Goal: Transaction & Acquisition: Book appointment/travel/reservation

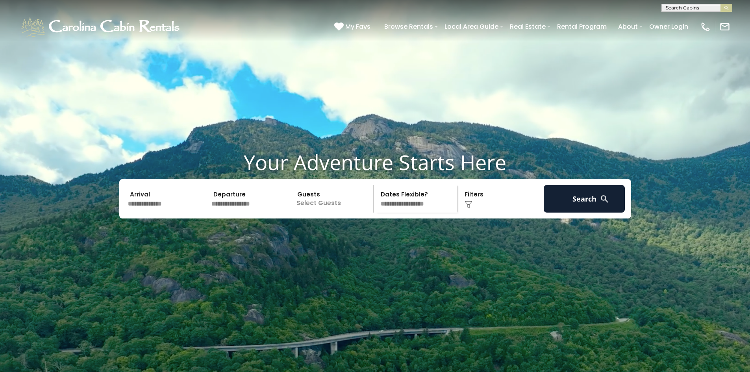
click at [161, 213] on input "text" at bounding box center [166, 199] width 82 height 28
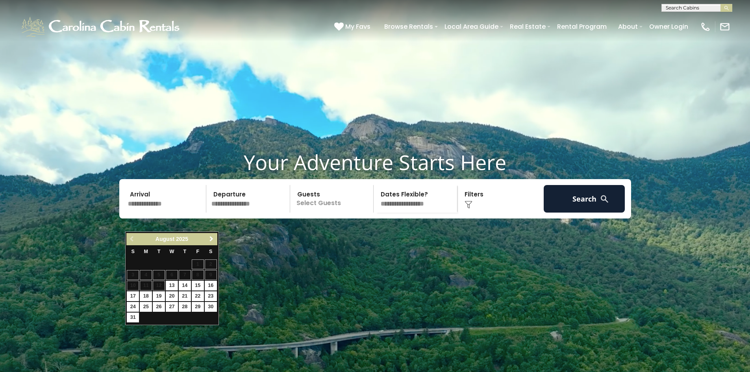
click at [209, 237] on span "Next" at bounding box center [211, 239] width 6 height 6
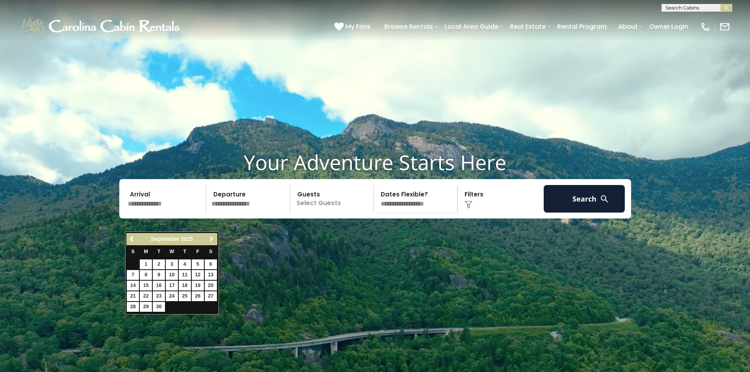
click at [209, 237] on span "Next" at bounding box center [211, 239] width 6 height 6
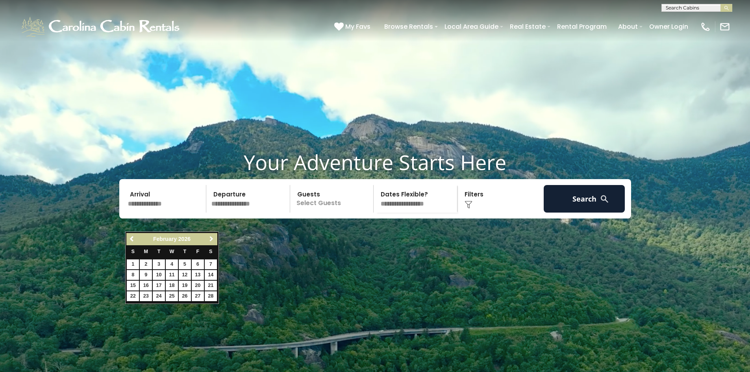
click at [209, 237] on span "Next" at bounding box center [211, 239] width 6 height 6
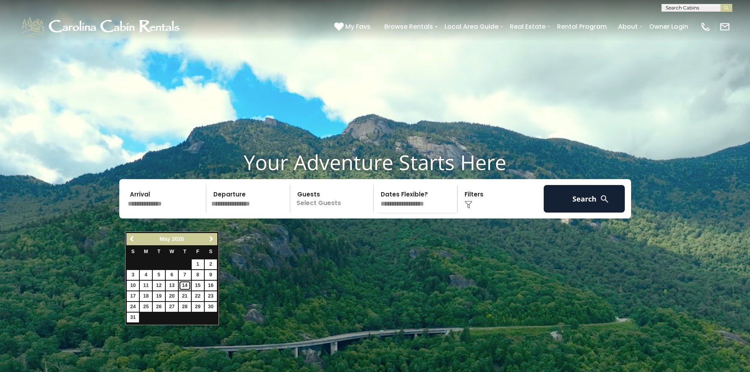
click at [186, 285] on link "14" at bounding box center [185, 286] width 12 height 10
type input "*******"
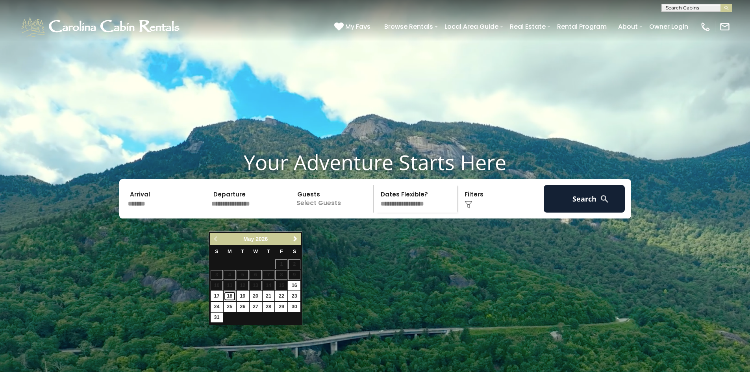
click at [231, 297] on link "18" at bounding box center [230, 296] width 12 height 10
type input "*******"
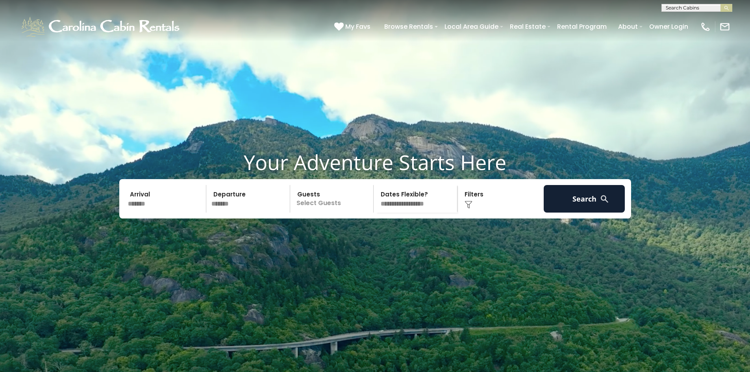
click at [325, 213] on p "Select Guests" at bounding box center [333, 199] width 81 height 28
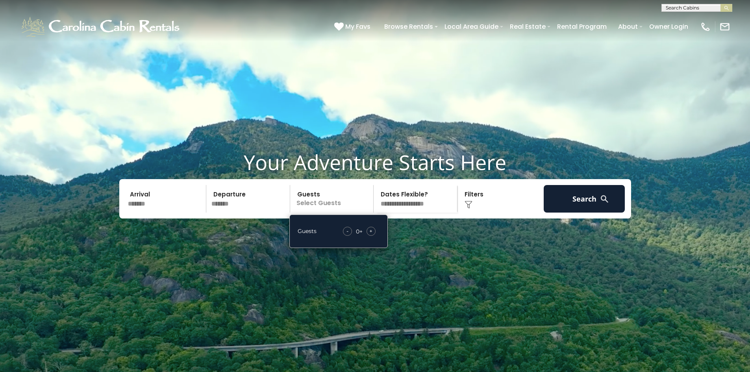
click at [370, 235] on span "+" at bounding box center [370, 231] width 3 height 8
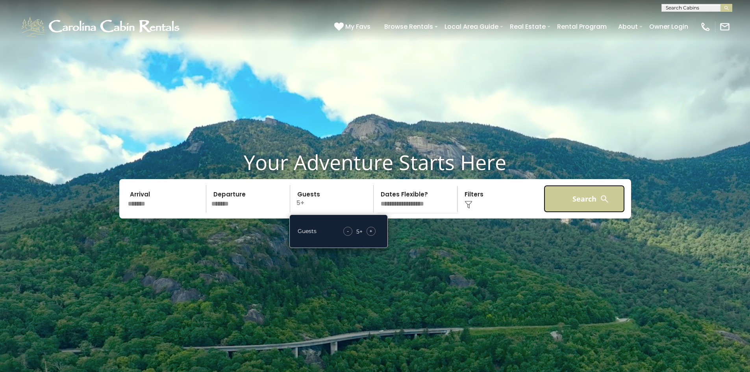
click at [587, 213] on button "Search" at bounding box center [585, 199] width 82 height 28
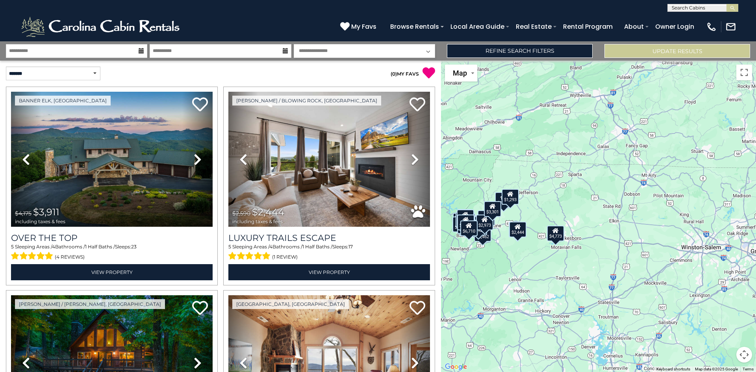
drag, startPoint x: 623, startPoint y: 247, endPoint x: 495, endPoint y: 263, distance: 128.3
click at [495, 263] on div "$3,911 $2,444 $1,484 $2,262 $2,313 $3,176 $2,947 $2,414 $1,432 $1,772 $4,773 $2…" at bounding box center [598, 217] width 315 height 312
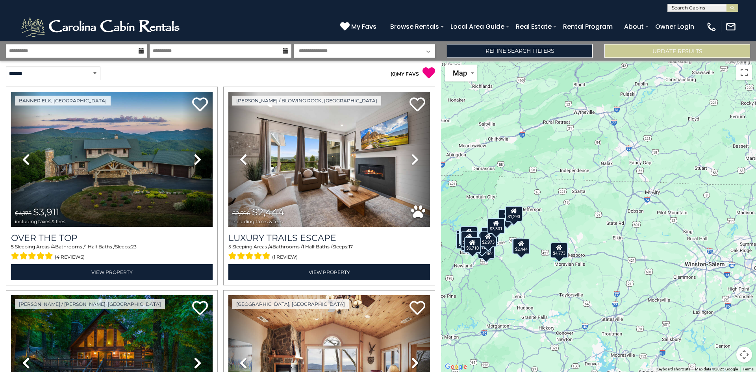
drag, startPoint x: 586, startPoint y: 254, endPoint x: 589, endPoint y: 271, distance: 17.3
click at [589, 271] on div "$3,911 $2,444 $1,484 $2,262 $2,313 $3,176 $2,947 $2,414 $1,432 $1,772 $4,773 $2…" at bounding box center [598, 217] width 315 height 312
click at [526, 251] on div "$2,444" at bounding box center [521, 247] width 17 height 16
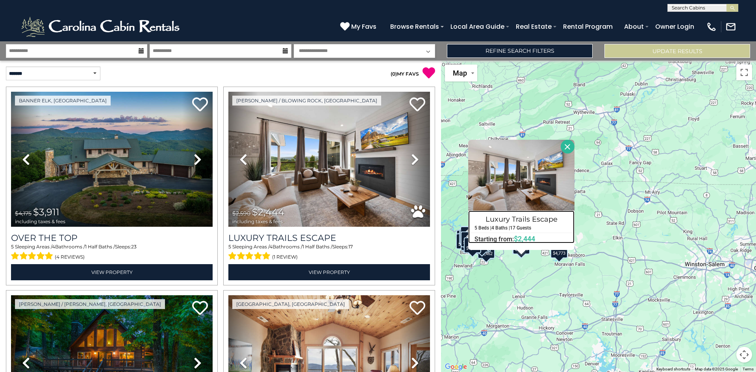
click at [503, 216] on h4 "Luxury Trails Escape" at bounding box center [522, 219] width 106 height 13
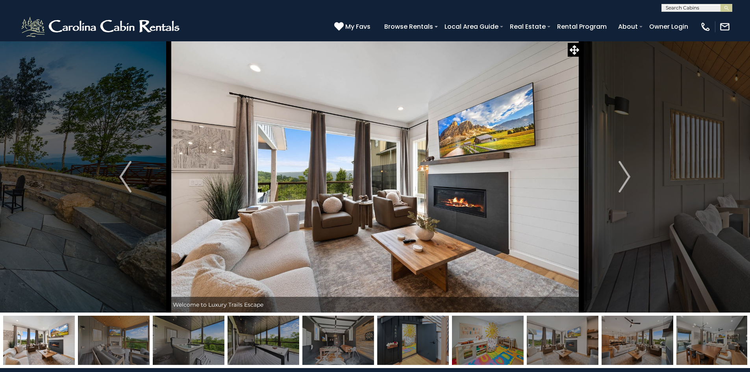
drag, startPoint x: 574, startPoint y: 50, endPoint x: 581, endPoint y: 67, distance: 18.4
click at [574, 51] on icon at bounding box center [574, 49] width 9 height 9
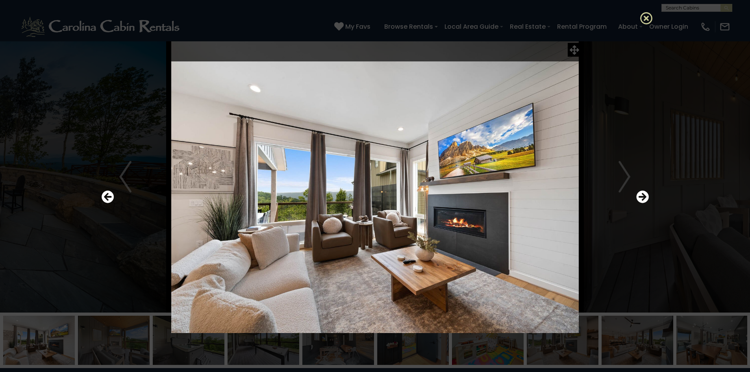
click at [645, 18] on icon at bounding box center [646, 18] width 13 height 13
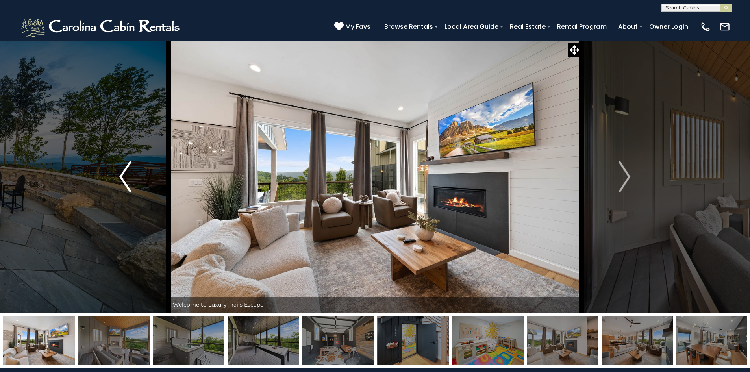
click at [132, 173] on button "Previous" at bounding box center [125, 177] width 87 height 272
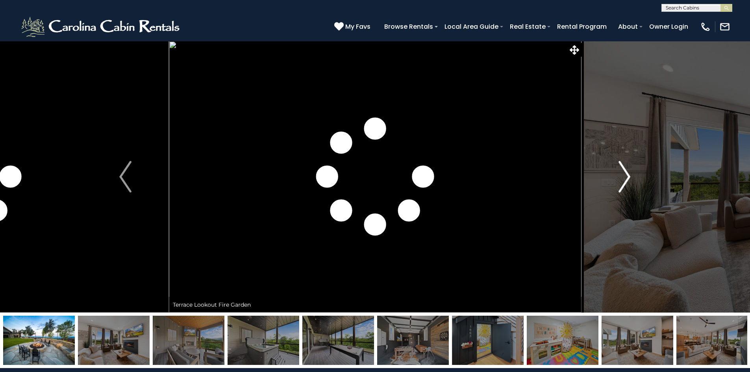
click at [624, 170] on img "Next" at bounding box center [625, 177] width 12 height 32
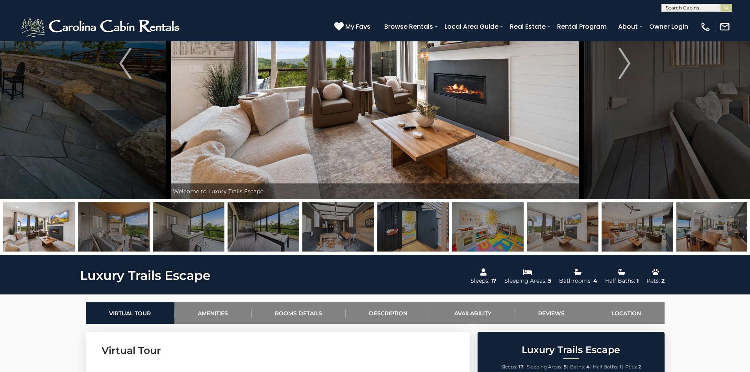
scroll to position [118, 0]
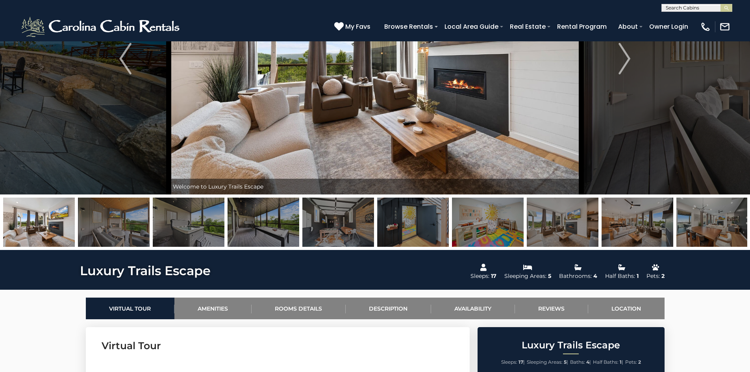
click at [426, 231] on img at bounding box center [413, 222] width 72 height 49
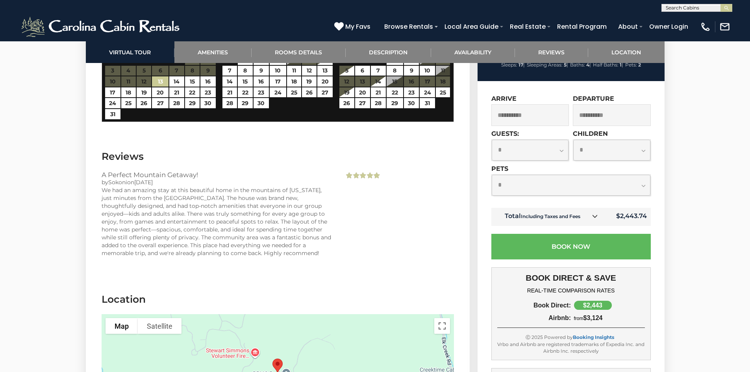
scroll to position [1851, 0]
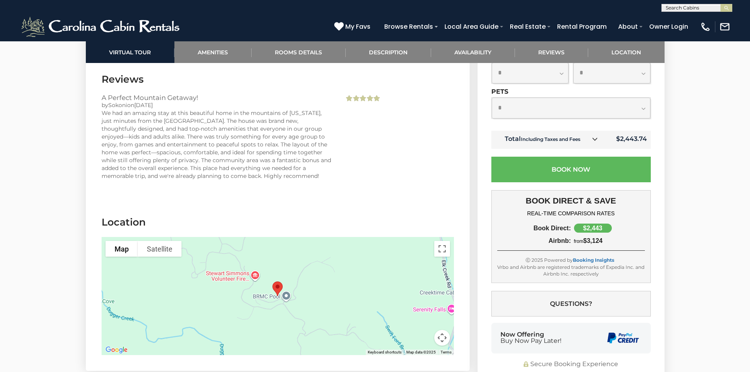
click at [321, 294] on div at bounding box center [278, 296] width 353 height 118
click at [440, 336] on button "Map camera controls" at bounding box center [442, 338] width 16 height 16
click at [440, 337] on button "Map camera controls" at bounding box center [442, 338] width 16 height 16
click at [443, 248] on button "Toggle fullscreen view" at bounding box center [442, 249] width 16 height 16
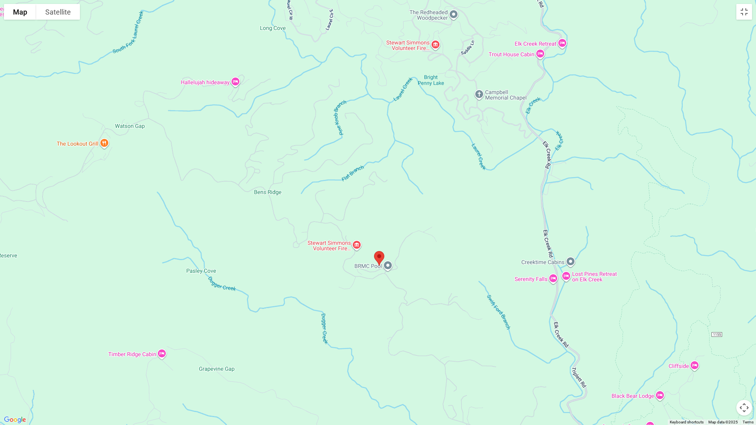
drag, startPoint x: 404, startPoint y: 256, endPoint x: 406, endPoint y: 311, distance: 54.4
click at [406, 311] on div at bounding box center [378, 212] width 756 height 425
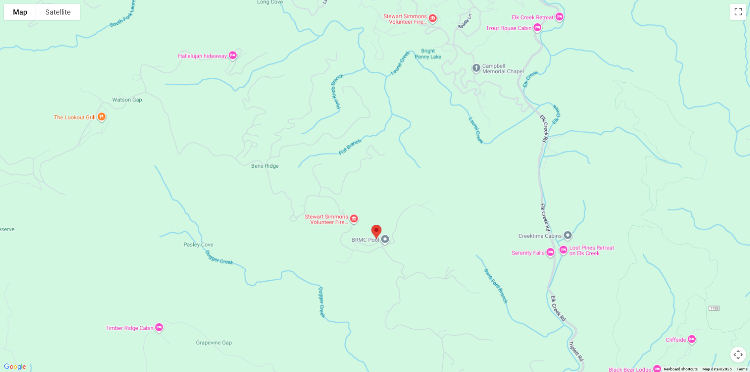
scroll to position [2066, 0]
